Goal: Transaction & Acquisition: Book appointment/travel/reservation

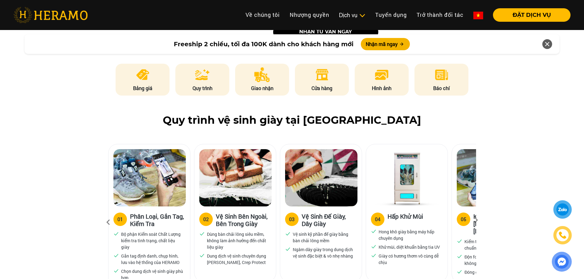
scroll to position [307, 0]
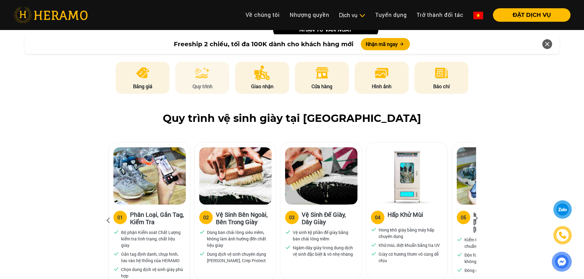
click at [182, 83] on p "Quy trình" at bounding box center [202, 86] width 54 height 7
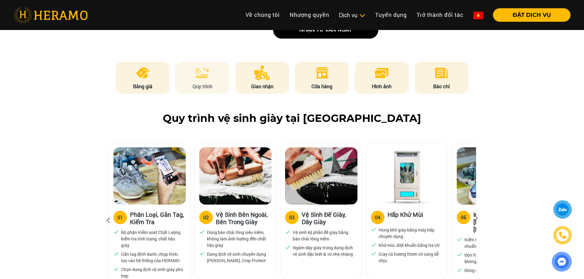
scroll to position [388, 0]
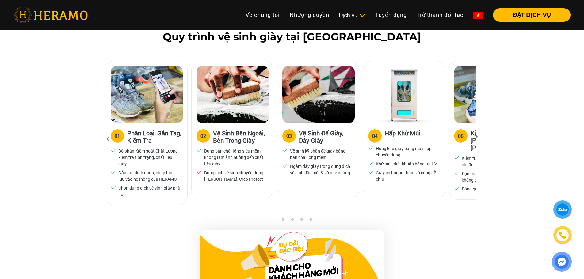
drag, startPoint x: 446, startPoint y: 147, endPoint x: 330, endPoint y: 151, distance: 116.3
click at [363, 151] on div "04 Hấp Khử Mùi Hong khô giày bằng máy hấp chuyên dụng Khử mùi, diệt khuẩn bằng …" at bounding box center [406, 136] width 86 height 150
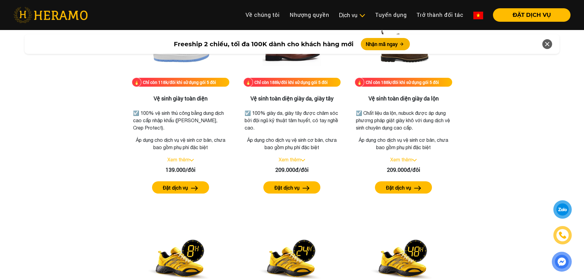
scroll to position [848, 0]
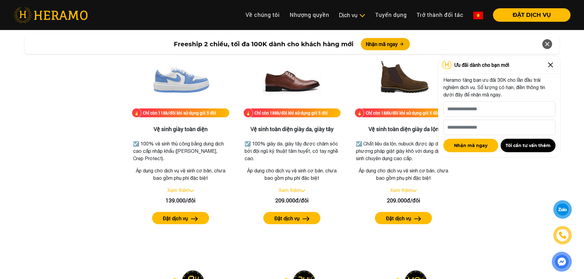
click at [549, 64] on img at bounding box center [551, 65] width 10 height 10
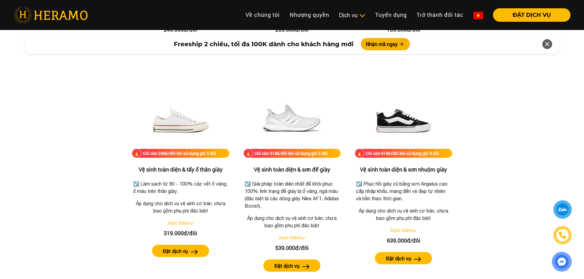
scroll to position [1247, 0]
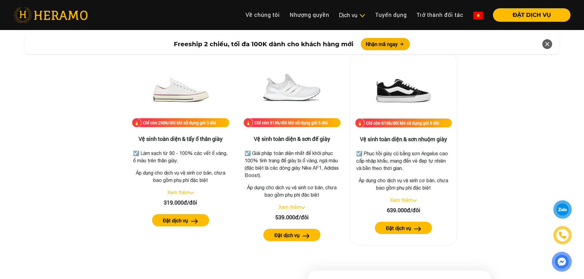
click at [403, 199] on link "Xem thêm" at bounding box center [401, 200] width 22 height 6
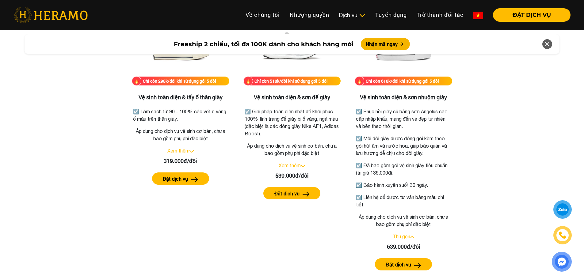
scroll to position [1308, 0]
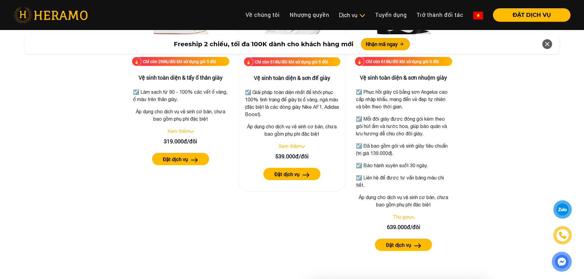
click at [296, 147] on link "Xem thêm" at bounding box center [290, 146] width 22 height 6
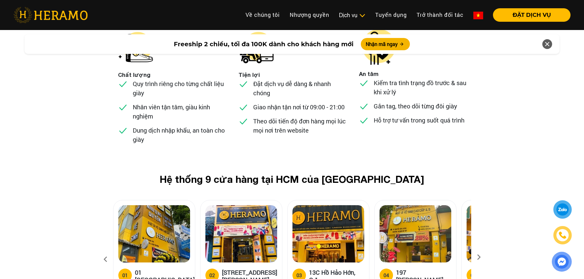
scroll to position [2453, 0]
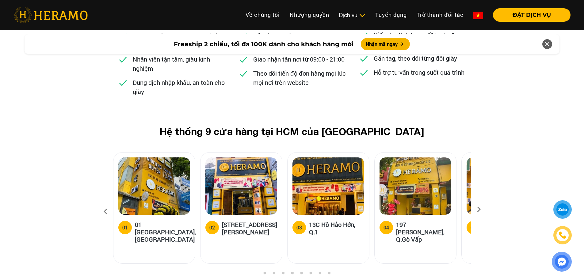
click at [480, 210] on icon at bounding box center [478, 212] width 11 height 4
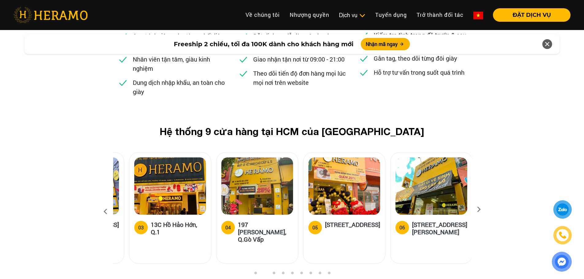
drag, startPoint x: 421, startPoint y: 158, endPoint x: 265, endPoint y: 162, distance: 155.8
click at [308, 164] on img at bounding box center [344, 186] width 72 height 57
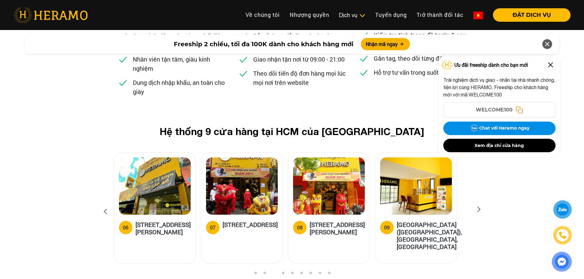
drag, startPoint x: 372, startPoint y: 150, endPoint x: 175, endPoint y: 154, distance: 197.2
click at [175, 158] on img at bounding box center [155, 186] width 72 height 57
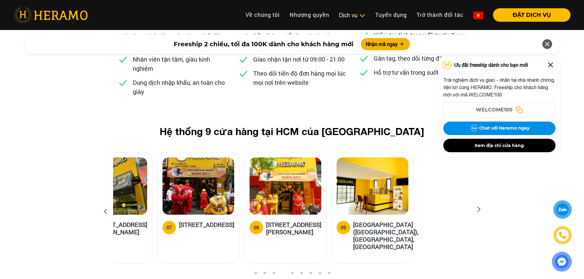
drag, startPoint x: 369, startPoint y: 148, endPoint x: 166, endPoint y: 160, distance: 202.7
click at [171, 160] on img at bounding box center [198, 186] width 72 height 57
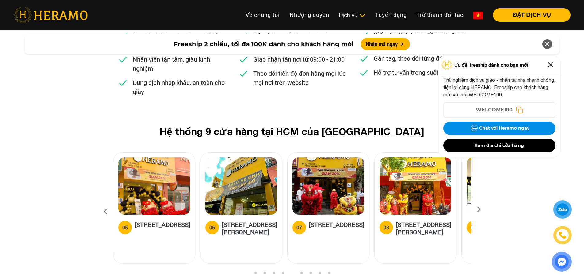
click at [480, 210] on icon at bounding box center [478, 212] width 11 height 4
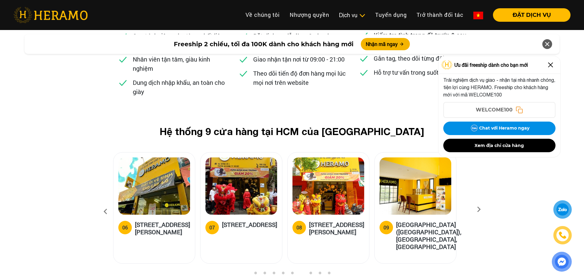
click at [480, 210] on icon at bounding box center [478, 212] width 11 height 4
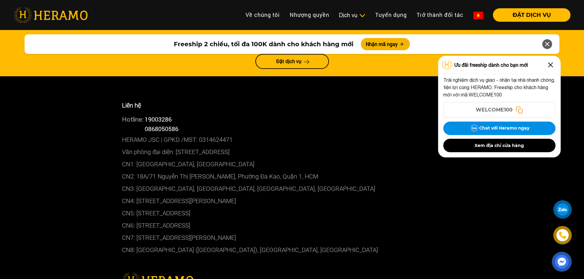
scroll to position [3495, 0]
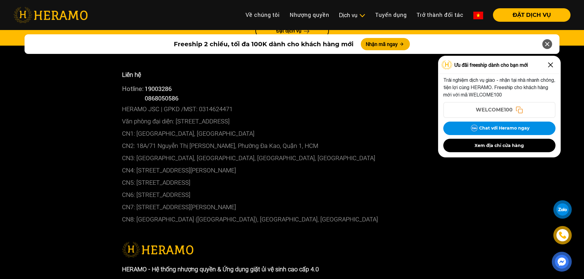
click at [549, 62] on img at bounding box center [551, 65] width 10 height 10
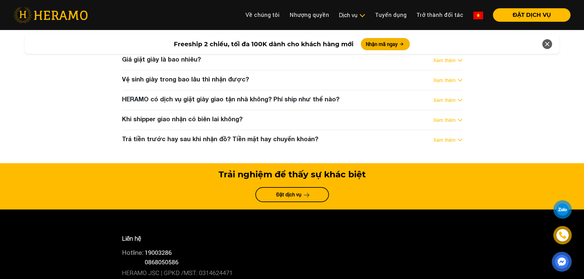
scroll to position [3329, 0]
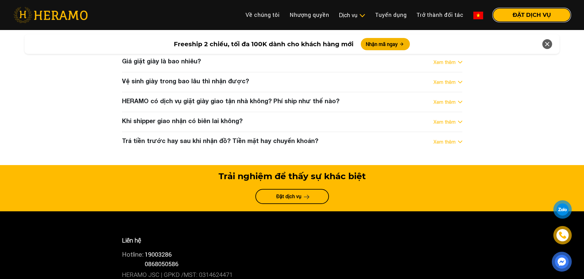
click at [529, 14] on button "ĐẶT DỊCH VỤ" at bounding box center [532, 14] width 78 height 13
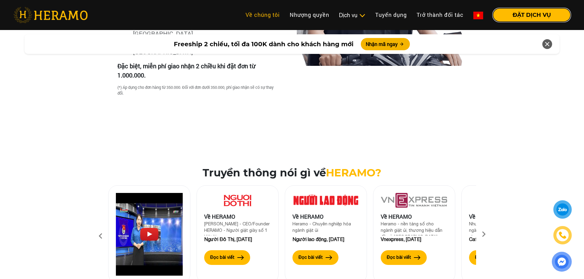
scroll to position [1827, 0]
